Goal: Task Accomplishment & Management: Manage account settings

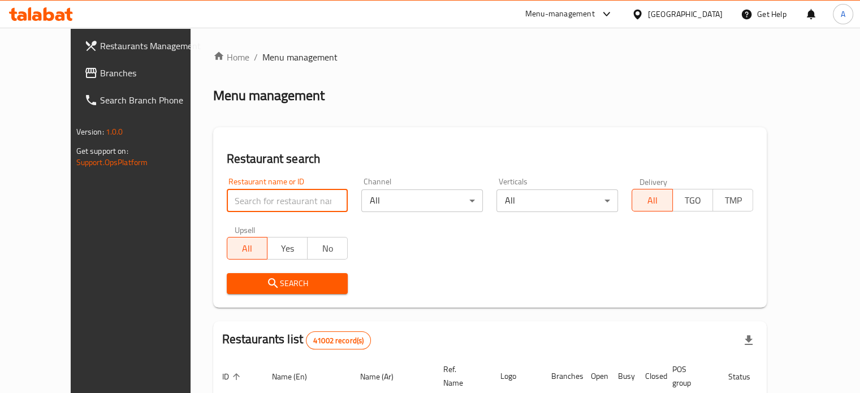
click at [246, 205] on input "search" at bounding box center [288, 200] width 122 height 23
type input "تقاطيع كيمو"
click button "Search" at bounding box center [288, 283] width 122 height 21
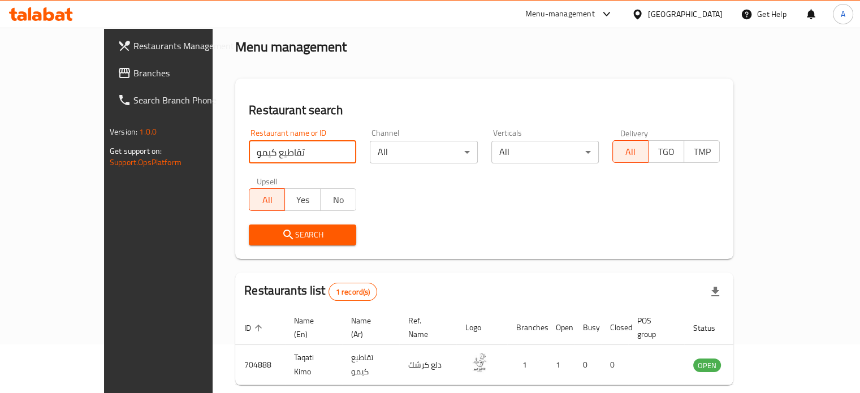
scroll to position [88, 0]
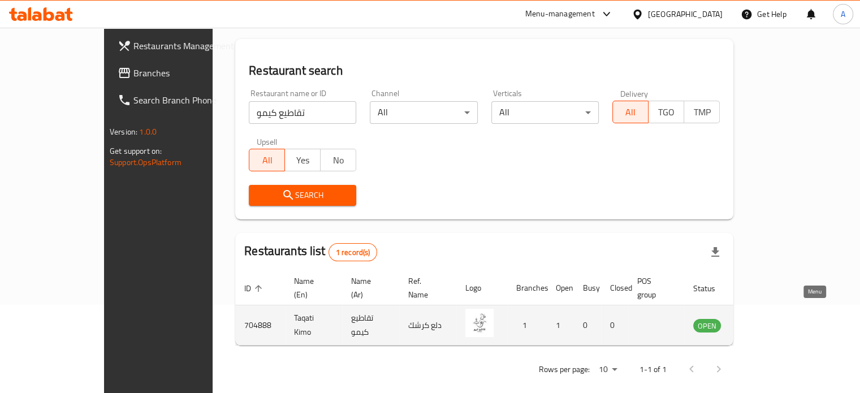
click at [765, 321] on icon "enhanced table" at bounding box center [759, 326] width 12 height 10
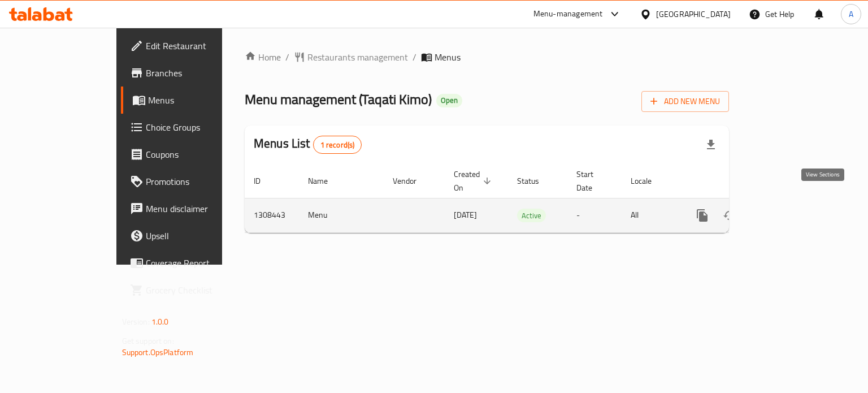
click at [791, 209] on icon "enhanced table" at bounding box center [784, 216] width 14 height 14
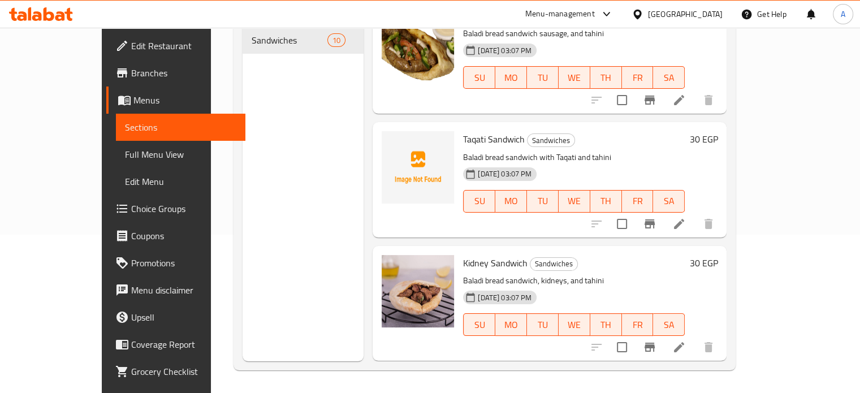
scroll to position [264, 0]
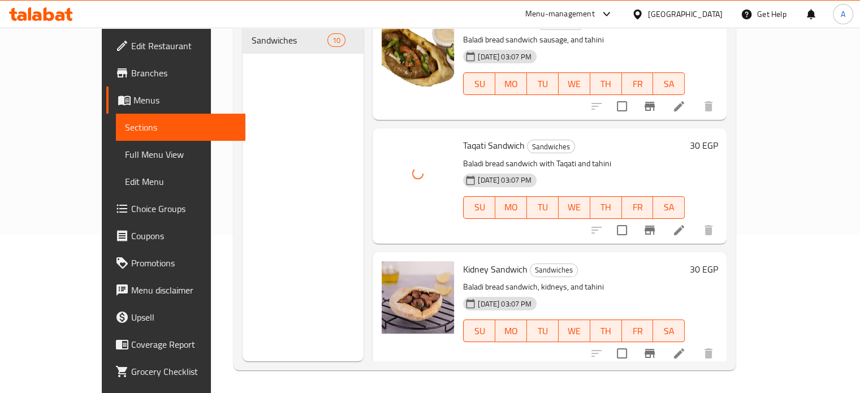
click at [580, 157] on p "Baladi bread sandwich with Taqati and tahini" at bounding box center [574, 164] width 222 height 14
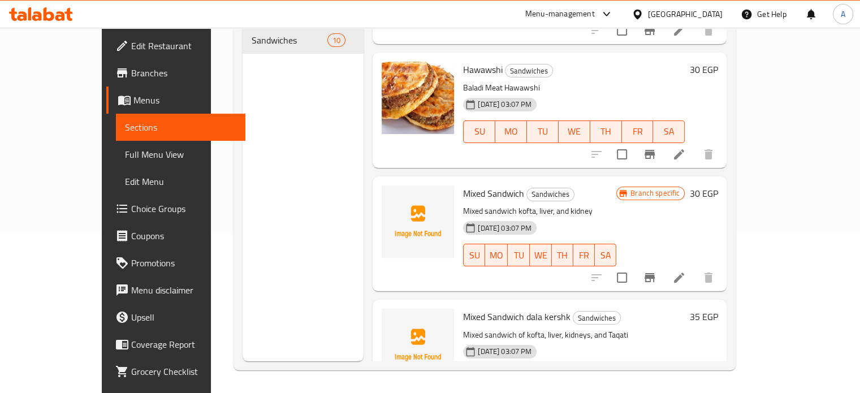
scroll to position [870, 0]
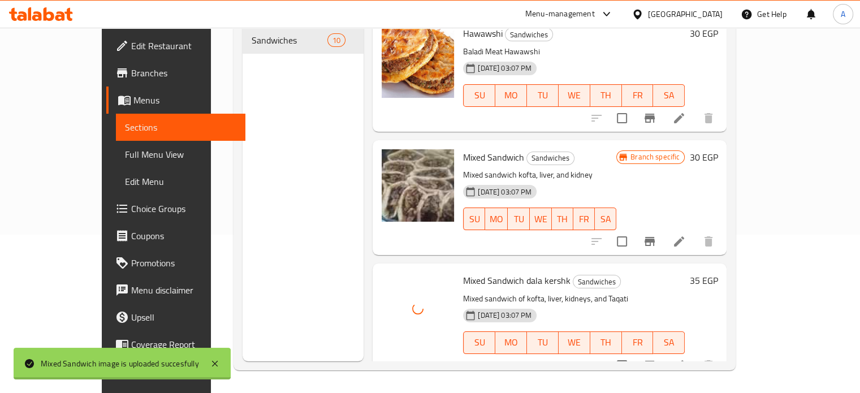
click at [581, 304] on div "[DATE] 03:07 PM SU MO TU WE TH FR SA" at bounding box center [573, 334] width 231 height 61
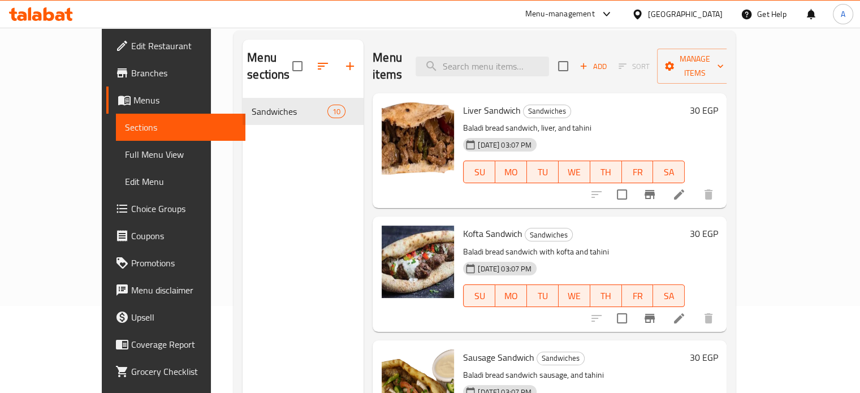
scroll to position [86, 0]
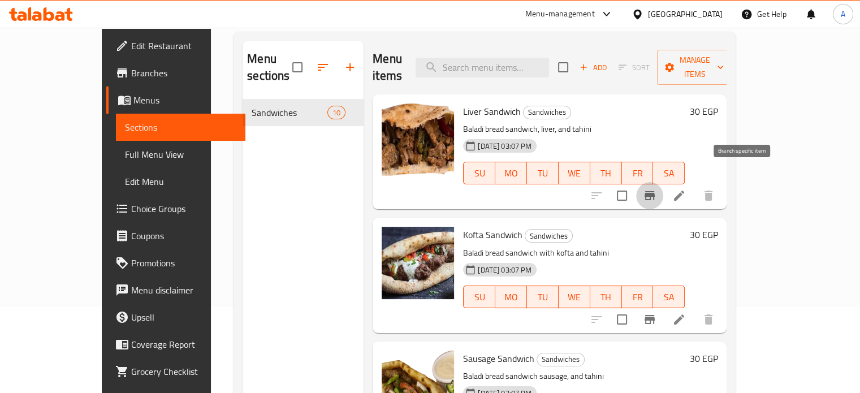
click at [656, 189] on icon "Branch-specific-item" at bounding box center [650, 196] width 14 height 14
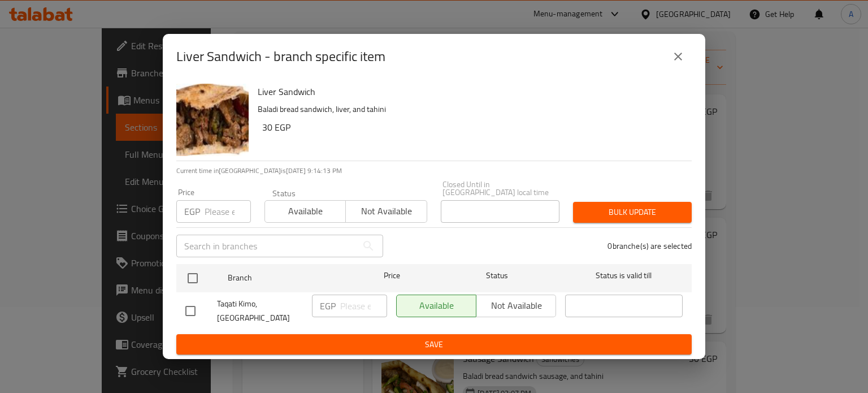
click at [221, 206] on input "number" at bounding box center [228, 211] width 46 height 23
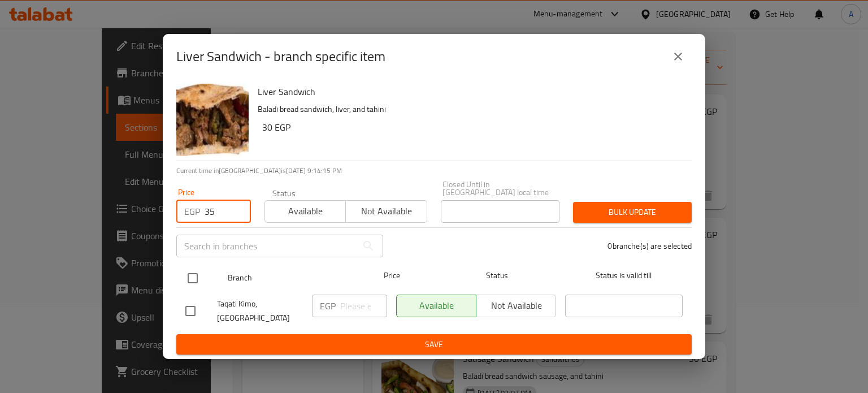
type input "35"
click at [191, 268] on input "checkbox" at bounding box center [193, 278] width 24 height 24
checkbox input "true"
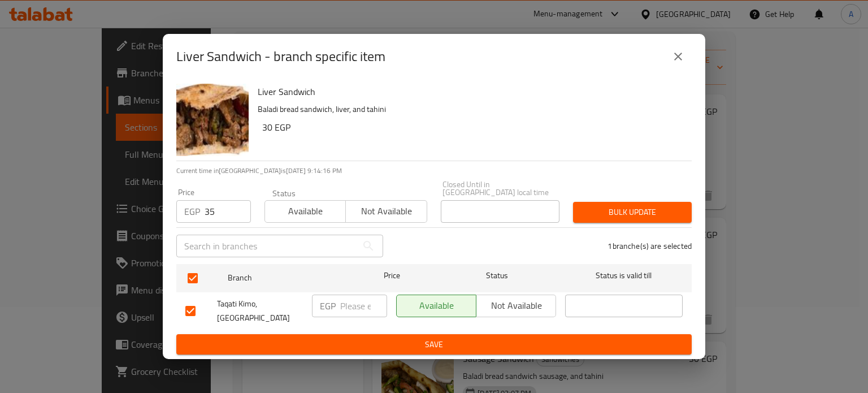
click at [357, 296] on input "number" at bounding box center [363, 305] width 47 height 23
type input "35"
click at [611, 202] on button "Bulk update" at bounding box center [632, 212] width 119 height 21
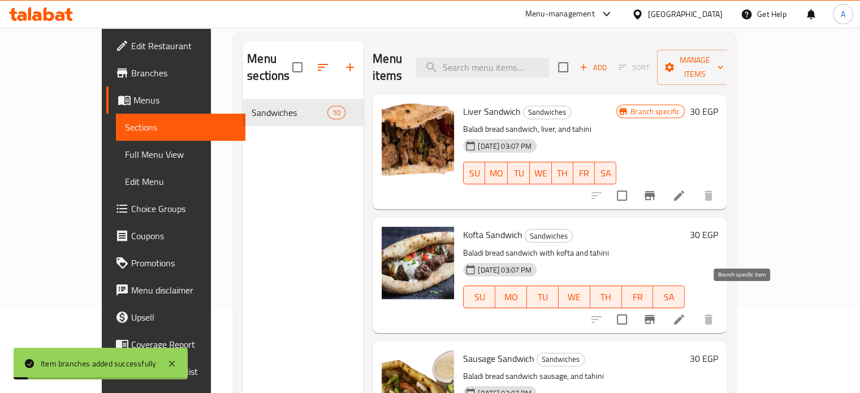
click at [654, 315] on icon "Branch-specific-item" at bounding box center [649, 319] width 10 height 9
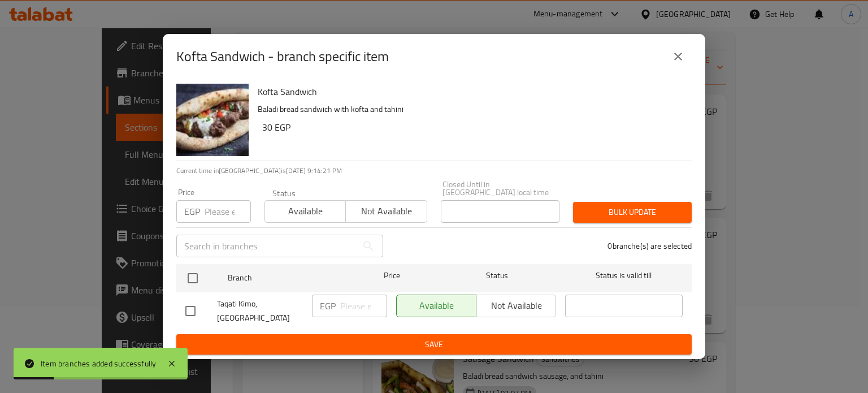
click at [213, 205] on input "number" at bounding box center [228, 211] width 46 height 23
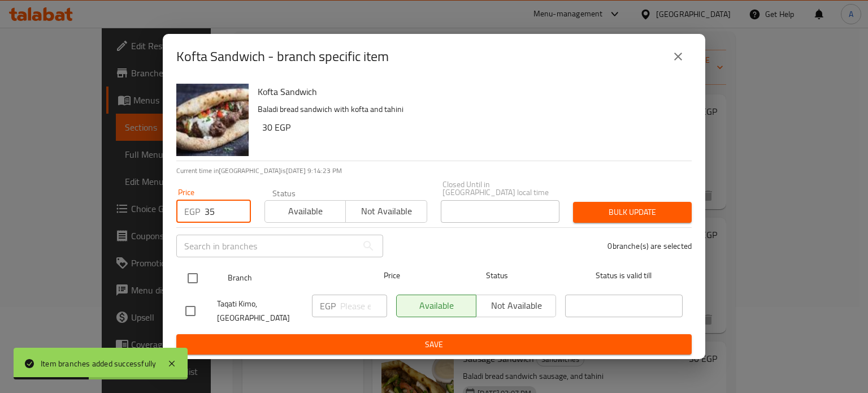
type input "35"
click at [190, 272] on input "checkbox" at bounding box center [193, 278] width 24 height 24
checkbox input "true"
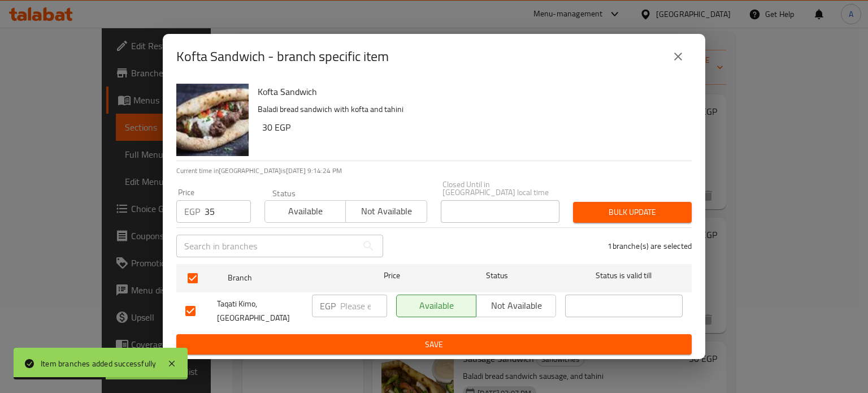
click at [355, 296] on input "number" at bounding box center [363, 305] width 47 height 23
type input "35"
click at [646, 202] on button "Bulk update" at bounding box center [632, 212] width 119 height 21
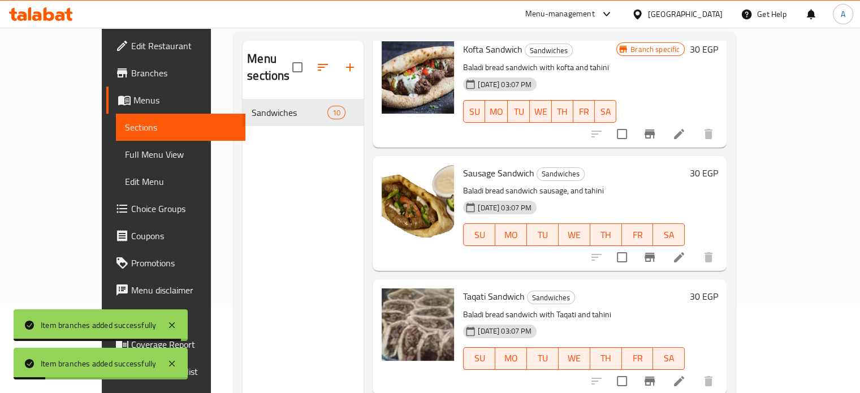
scroll to position [206, 0]
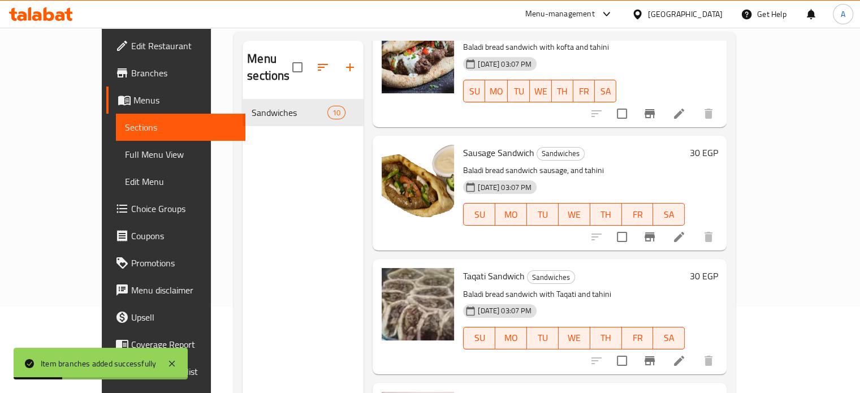
click at [656, 230] on icon "Branch-specific-item" at bounding box center [650, 237] width 14 height 14
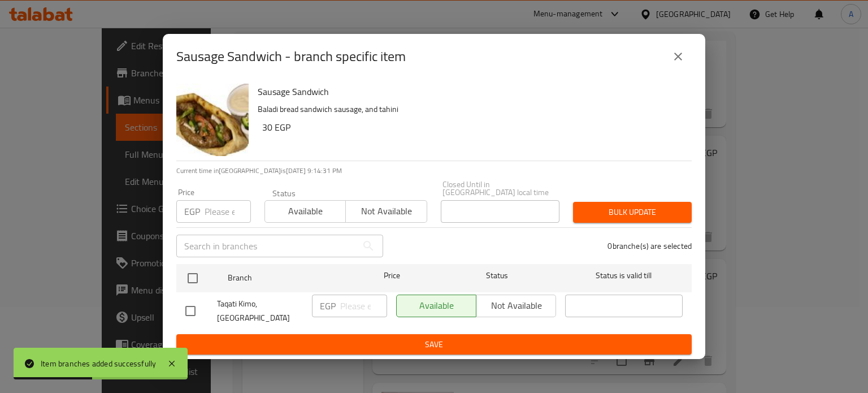
click at [223, 207] on input "number" at bounding box center [228, 211] width 46 height 23
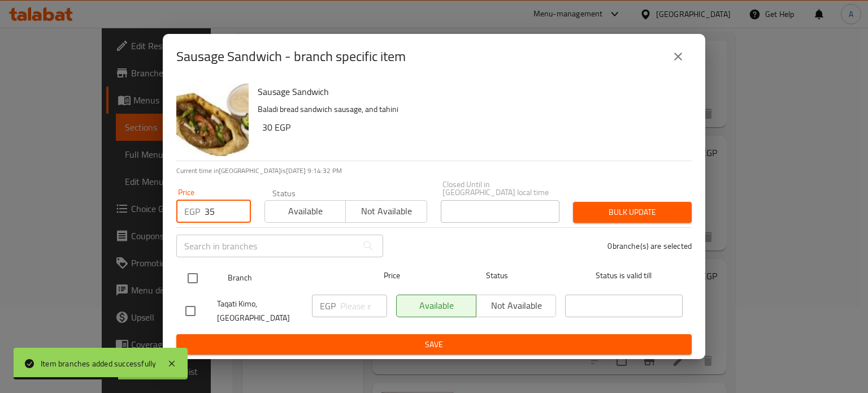
type input "35"
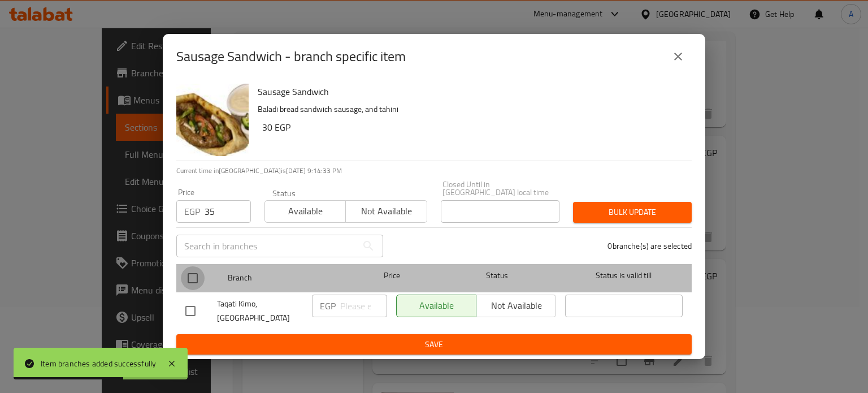
click at [198, 273] on input "checkbox" at bounding box center [193, 278] width 24 height 24
checkbox input "true"
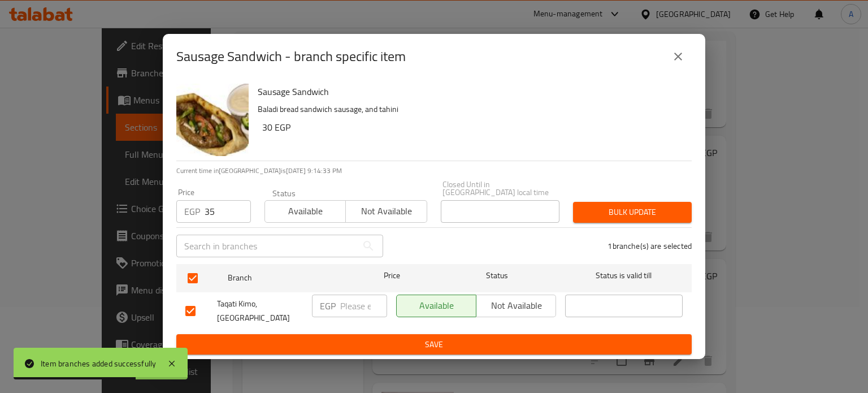
click at [355, 301] on input "number" at bounding box center [363, 305] width 47 height 23
type input "35"
click at [599, 205] on span "Bulk update" at bounding box center [632, 212] width 101 height 14
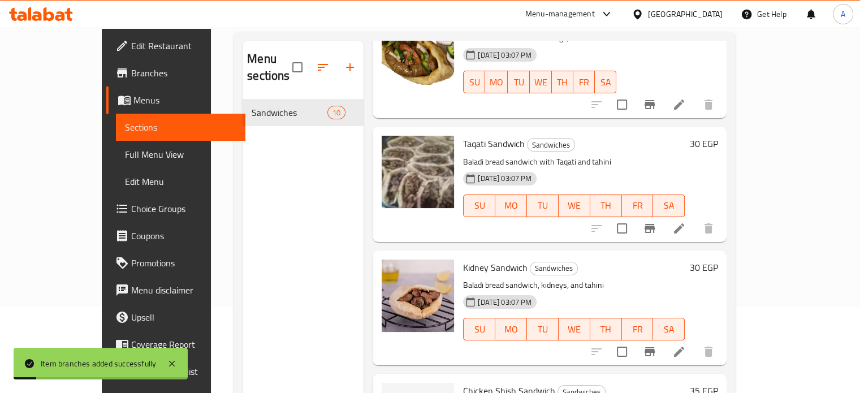
scroll to position [341, 0]
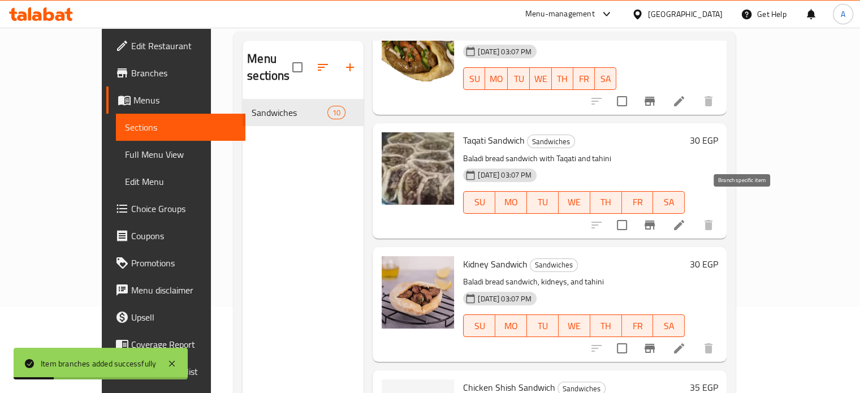
click at [656, 218] on icon "Branch-specific-item" at bounding box center [650, 225] width 14 height 14
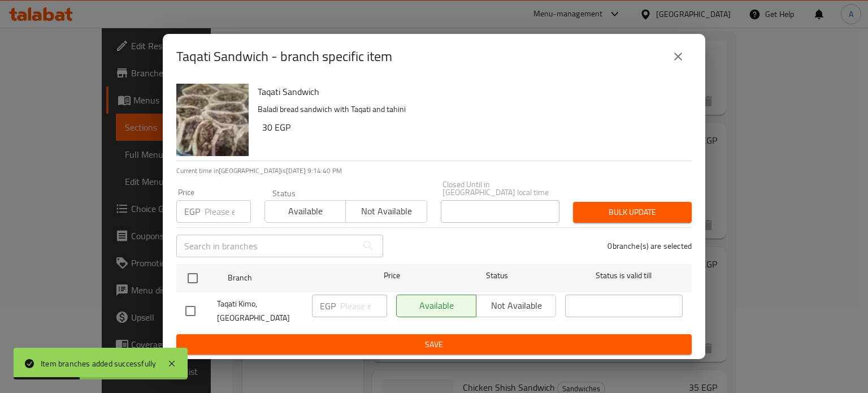
click at [219, 211] on input "number" at bounding box center [228, 211] width 46 height 23
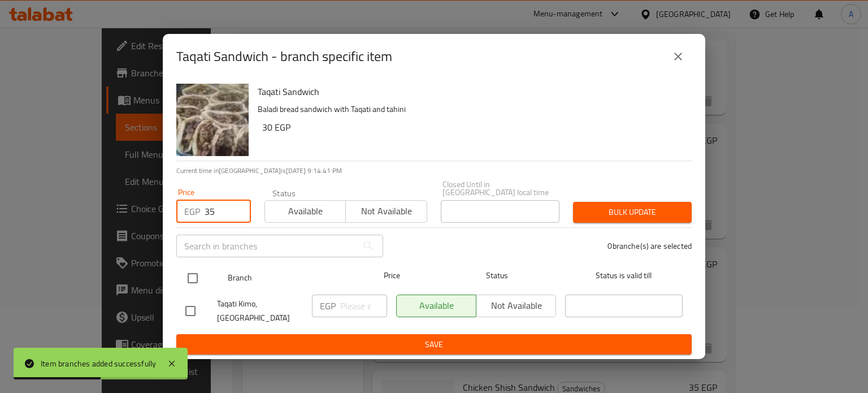
type input "35"
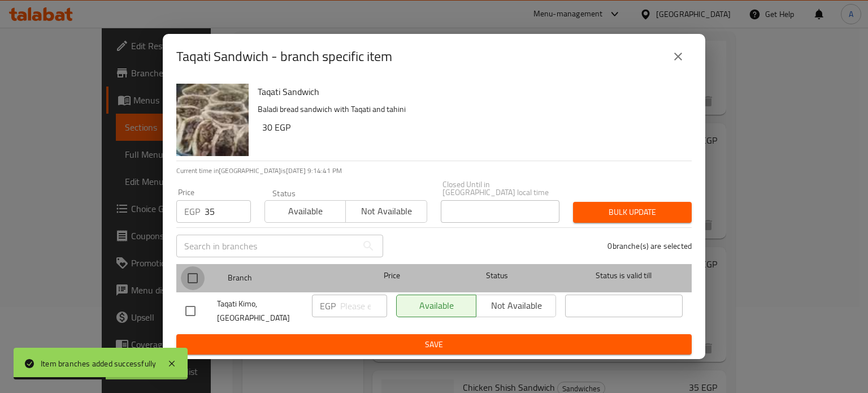
click at [192, 280] on input "checkbox" at bounding box center [193, 278] width 24 height 24
checkbox input "true"
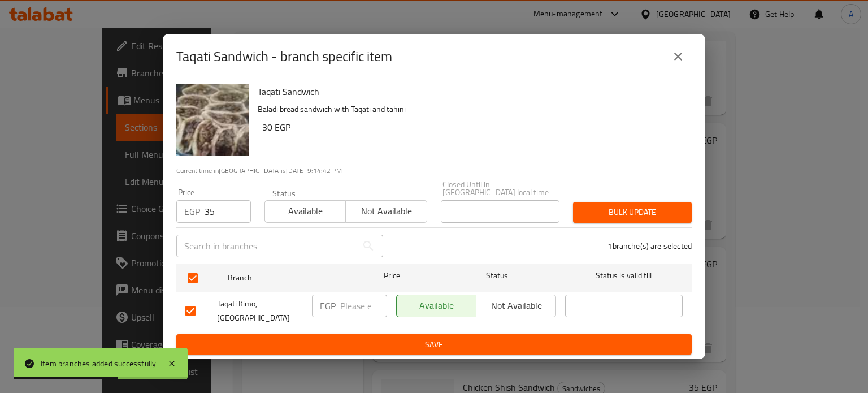
click at [346, 303] on input "number" at bounding box center [363, 305] width 47 height 23
type input "35"
click at [615, 202] on button "Bulk update" at bounding box center [632, 212] width 119 height 21
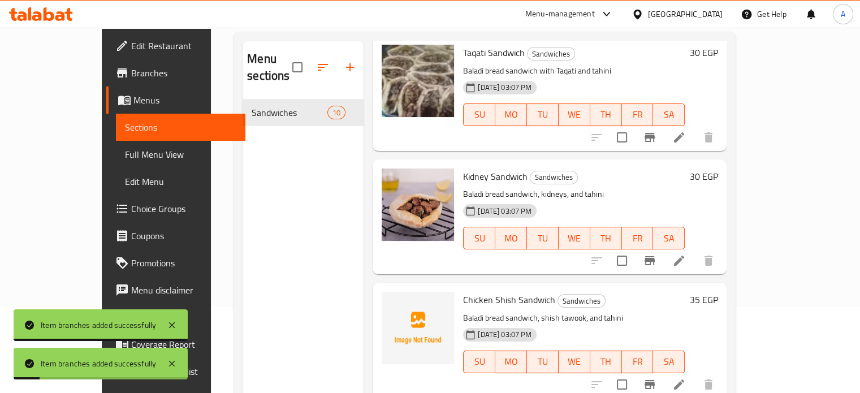
scroll to position [432, 0]
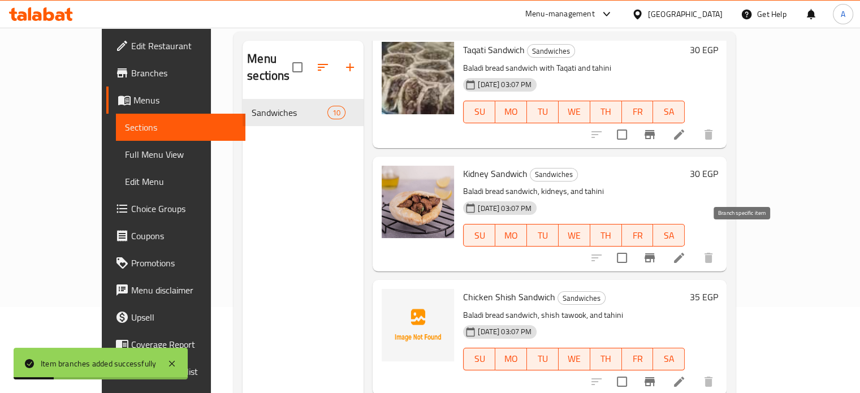
click at [656, 251] on icon "Branch-specific-item" at bounding box center [650, 258] width 14 height 14
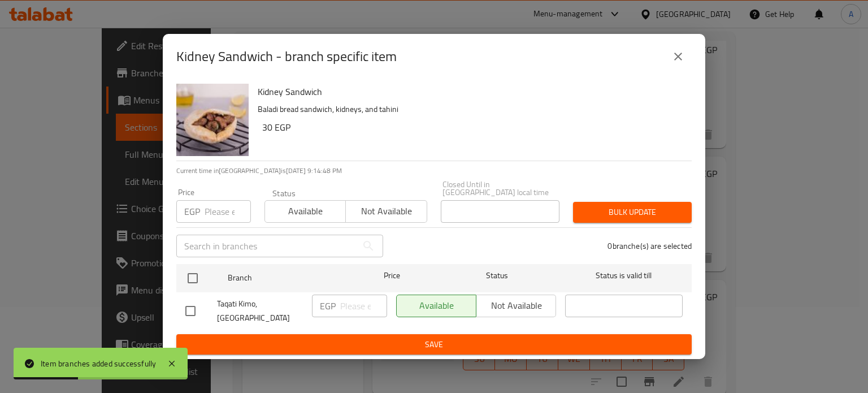
click at [216, 206] on input "number" at bounding box center [228, 211] width 46 height 23
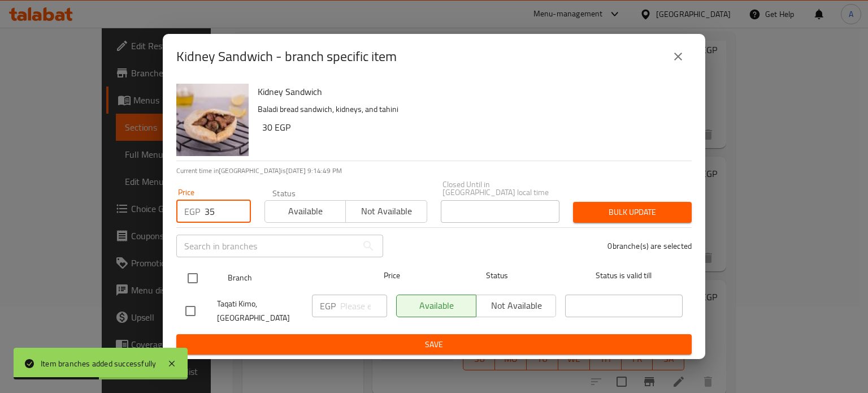
type input "35"
click at [192, 271] on input "checkbox" at bounding box center [193, 278] width 24 height 24
checkbox input "true"
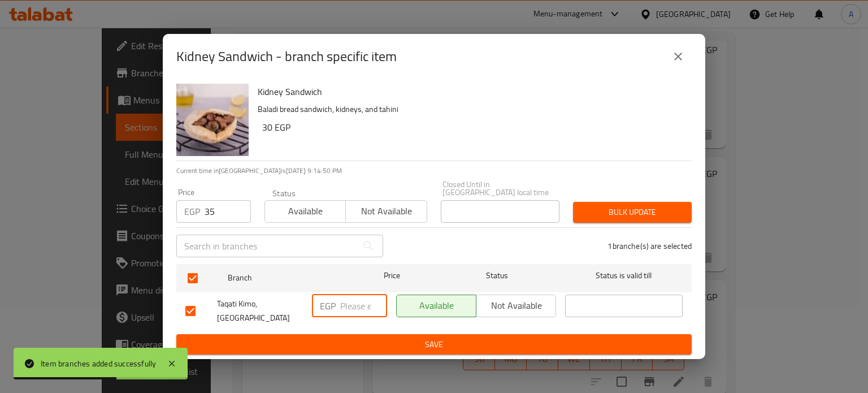
click at [349, 297] on input "number" at bounding box center [363, 305] width 47 height 23
type input "35"
click at [610, 215] on span "Bulk update" at bounding box center [632, 212] width 101 height 14
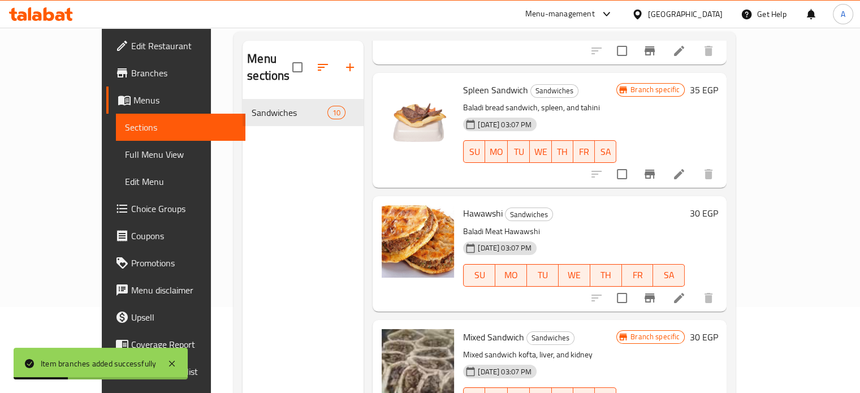
scroll to position [766, 0]
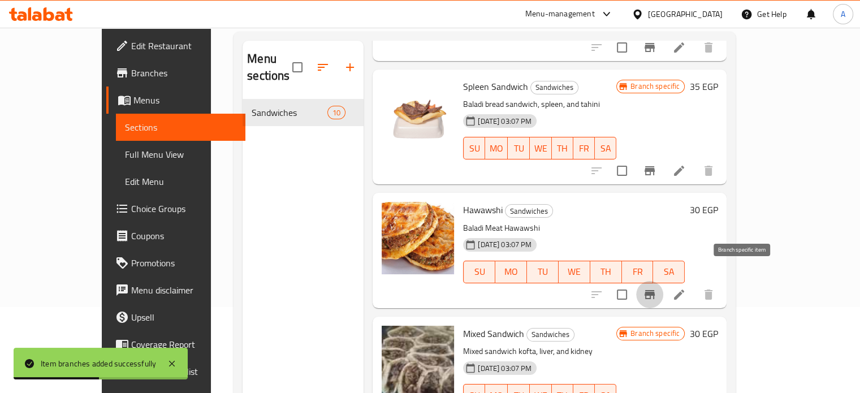
click at [656, 288] on icon "Branch-specific-item" at bounding box center [650, 295] width 14 height 14
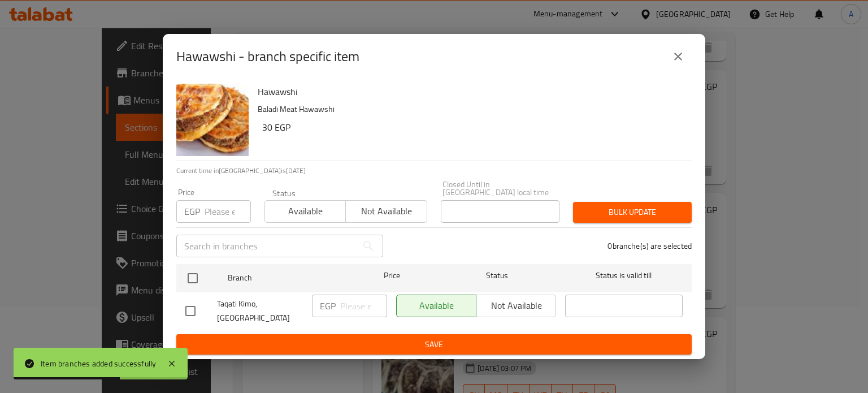
click at [231, 209] on input "number" at bounding box center [228, 211] width 46 height 23
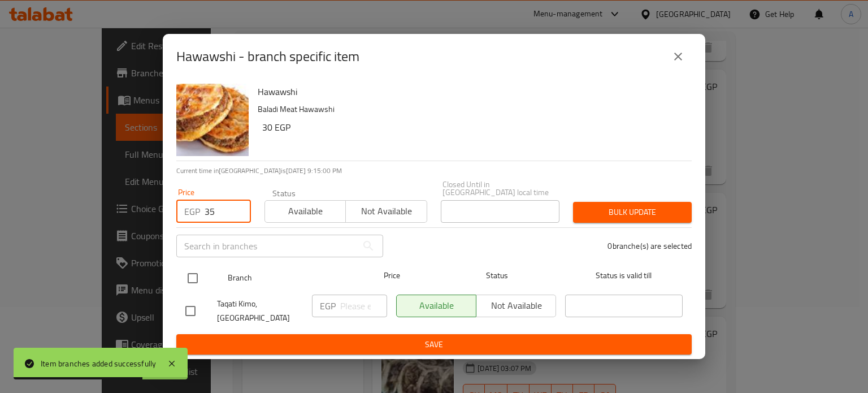
type input "35"
click at [189, 270] on input "checkbox" at bounding box center [193, 278] width 24 height 24
checkbox input "true"
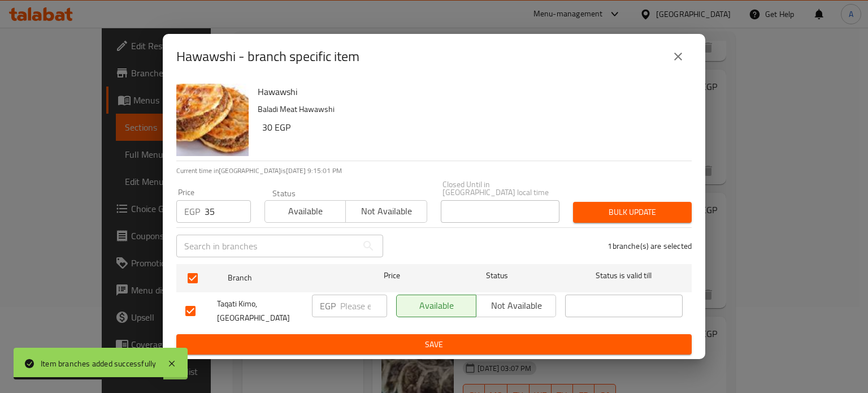
click at [354, 294] on input "number" at bounding box center [363, 305] width 47 height 23
type input "35"
click at [630, 210] on span "Bulk update" at bounding box center [632, 212] width 101 height 14
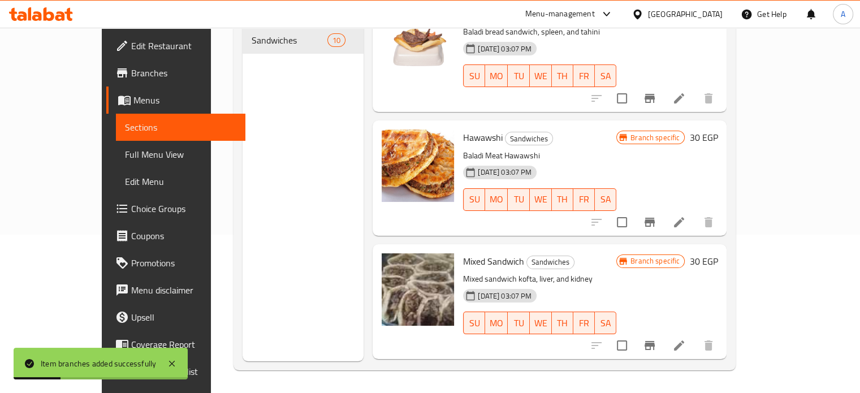
scroll to position [870, 0]
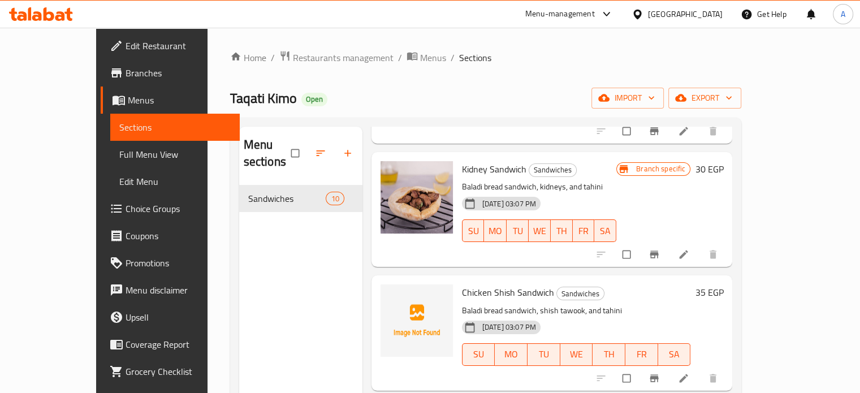
scroll to position [554, 0]
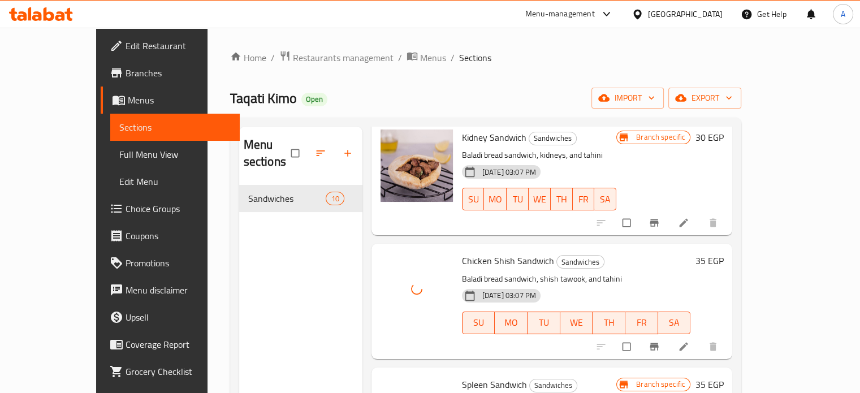
click at [502, 80] on div "Home / Restaurants management / Menus / Sections Taqati Kimo Open import export…" at bounding box center [486, 289] width 512 height 478
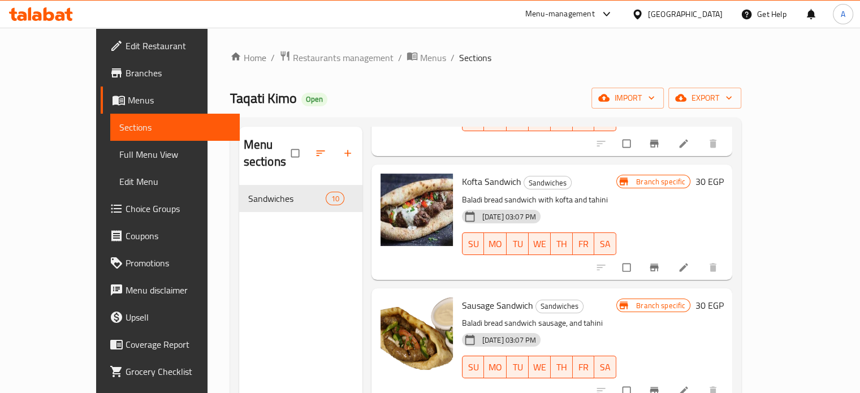
scroll to position [0, 0]
